Goal: Task Accomplishment & Management: Manage account settings

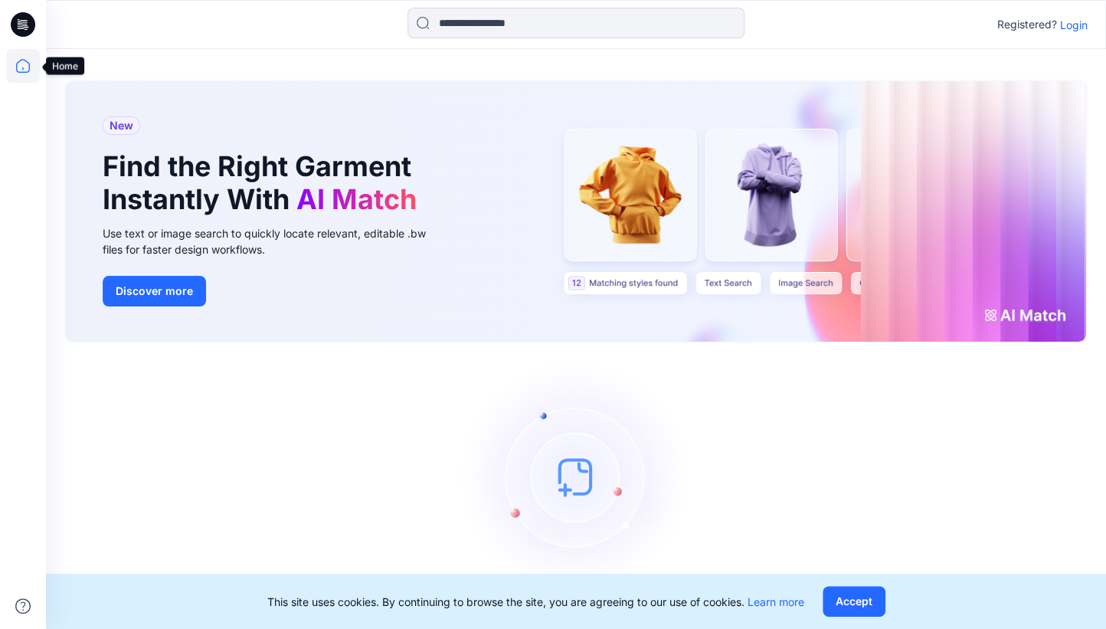
click at [29, 69] on icon at bounding box center [23, 66] width 14 height 14
click at [1079, 26] on p "Login" at bounding box center [1074, 25] width 28 height 16
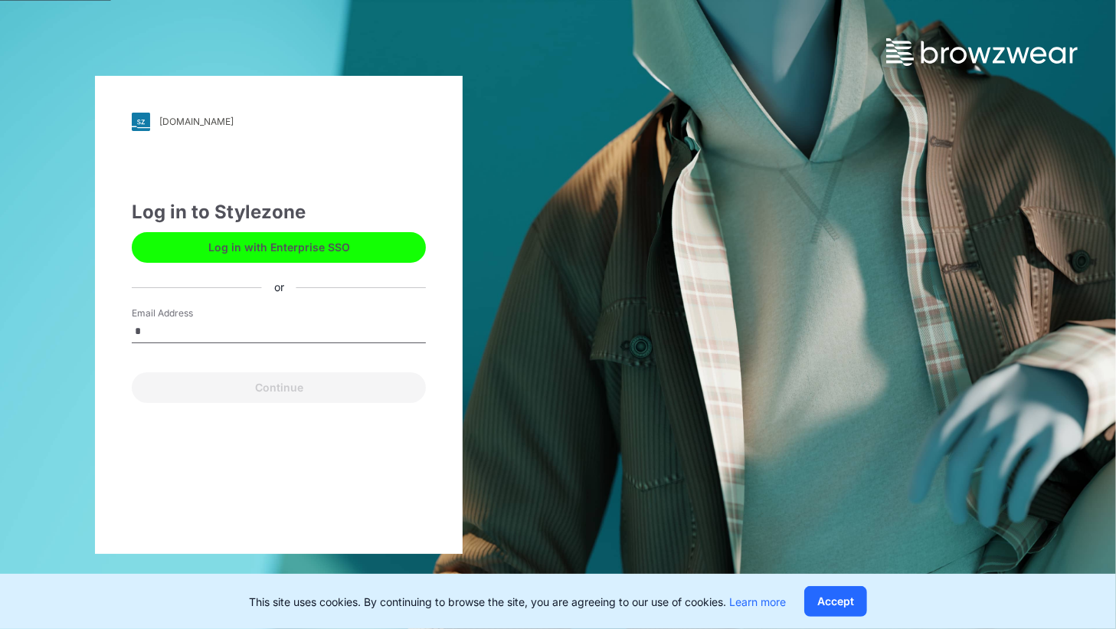
type input "**********"
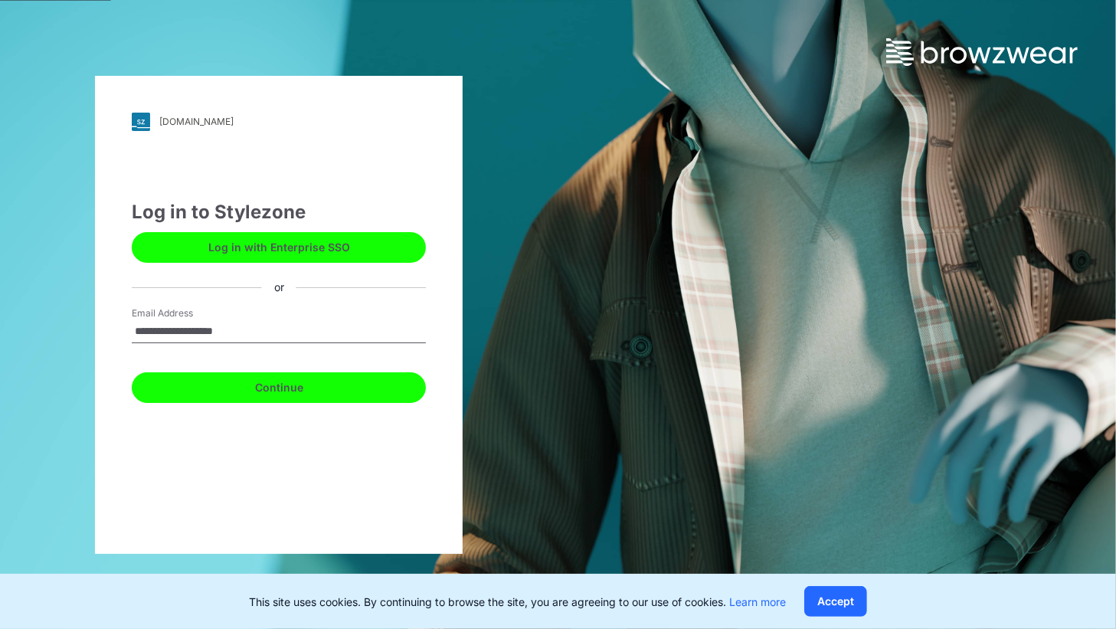
click at [242, 397] on button "Continue" at bounding box center [279, 387] width 294 height 31
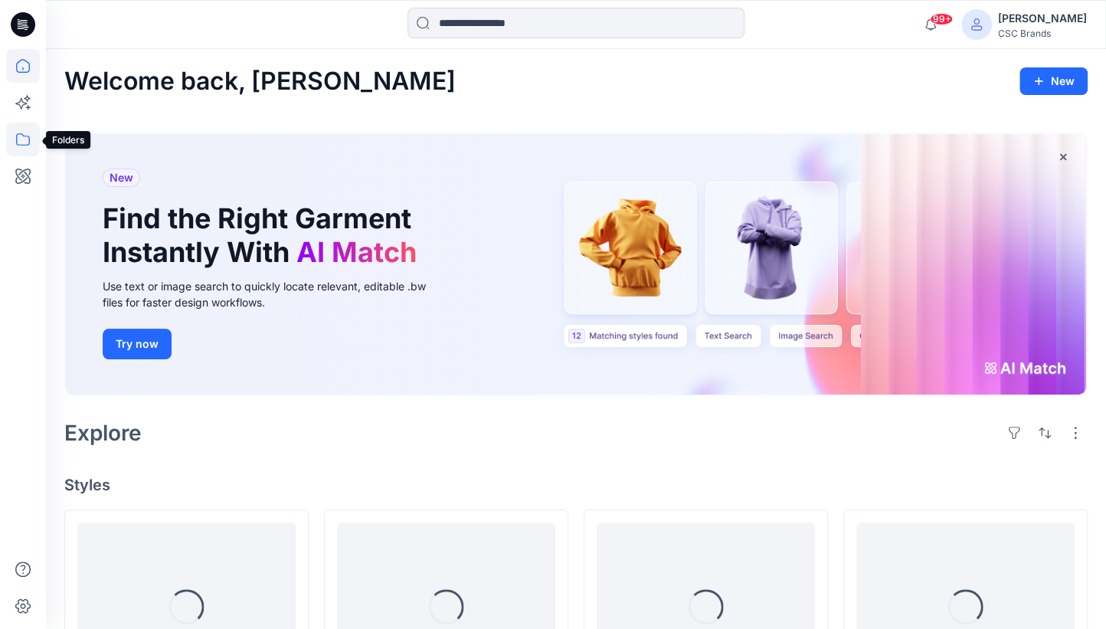
click at [25, 139] on icon at bounding box center [23, 140] width 34 height 34
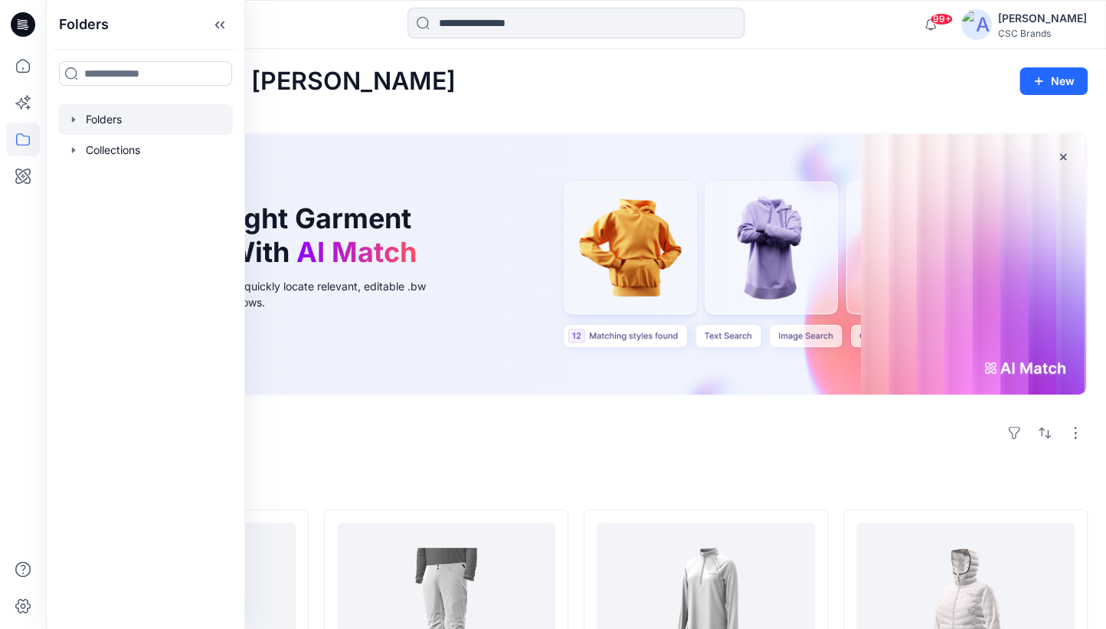
click at [152, 121] on div at bounding box center [145, 119] width 175 height 31
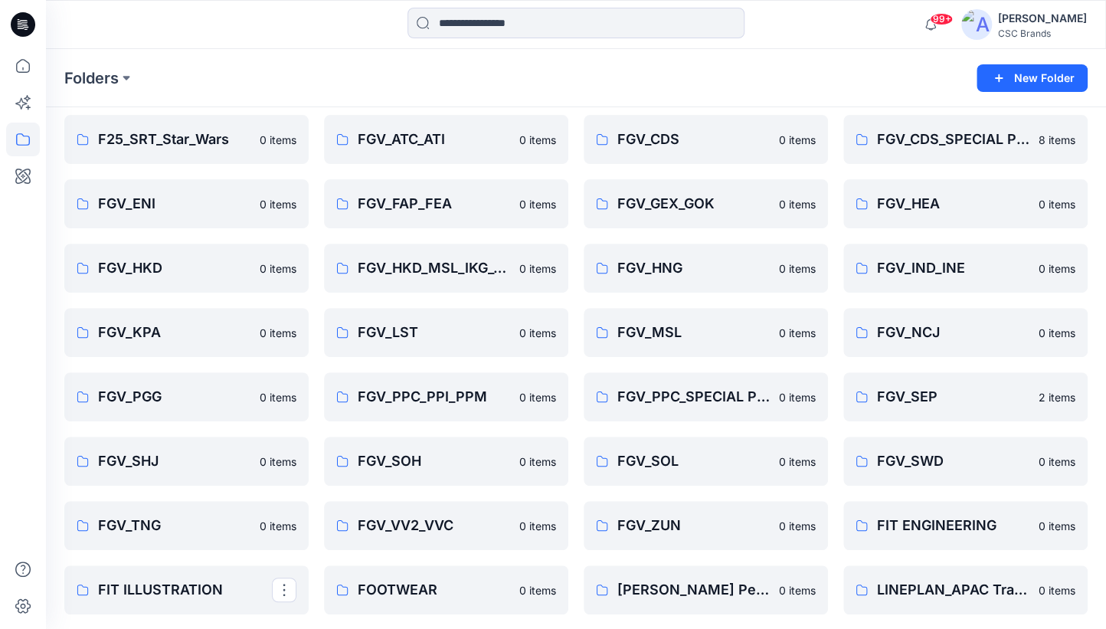
scroll to position [194, 0]
